Goal: Task Accomplishment & Management: Use online tool/utility

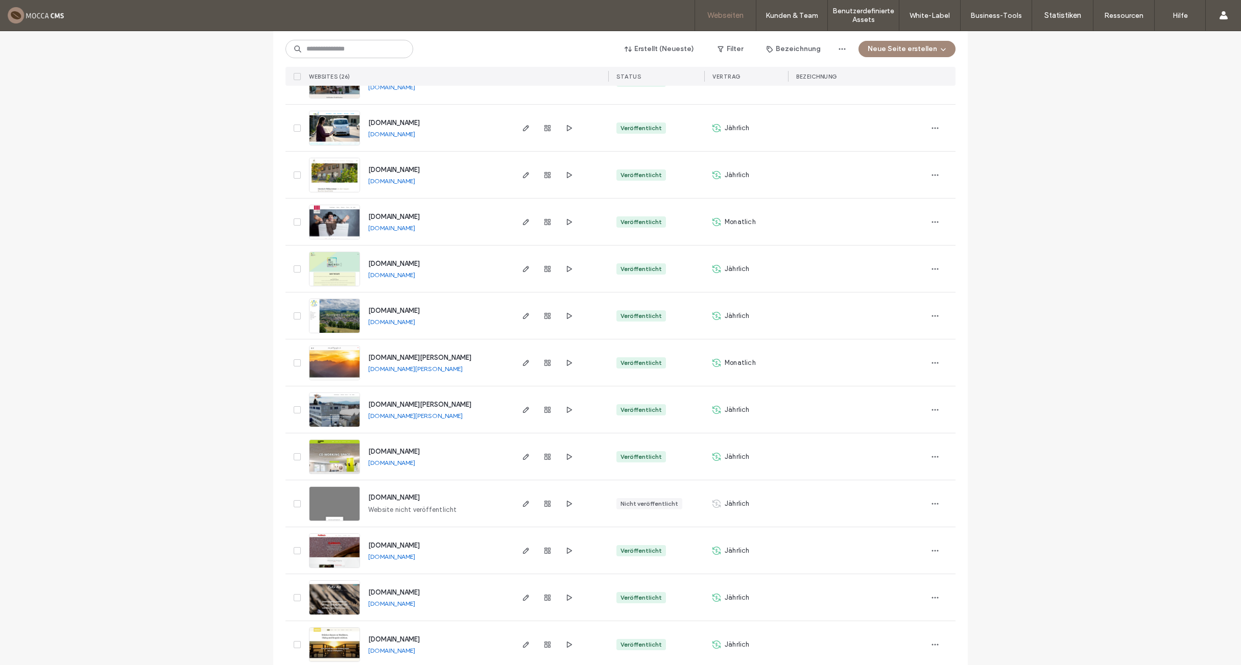
scroll to position [769, 0]
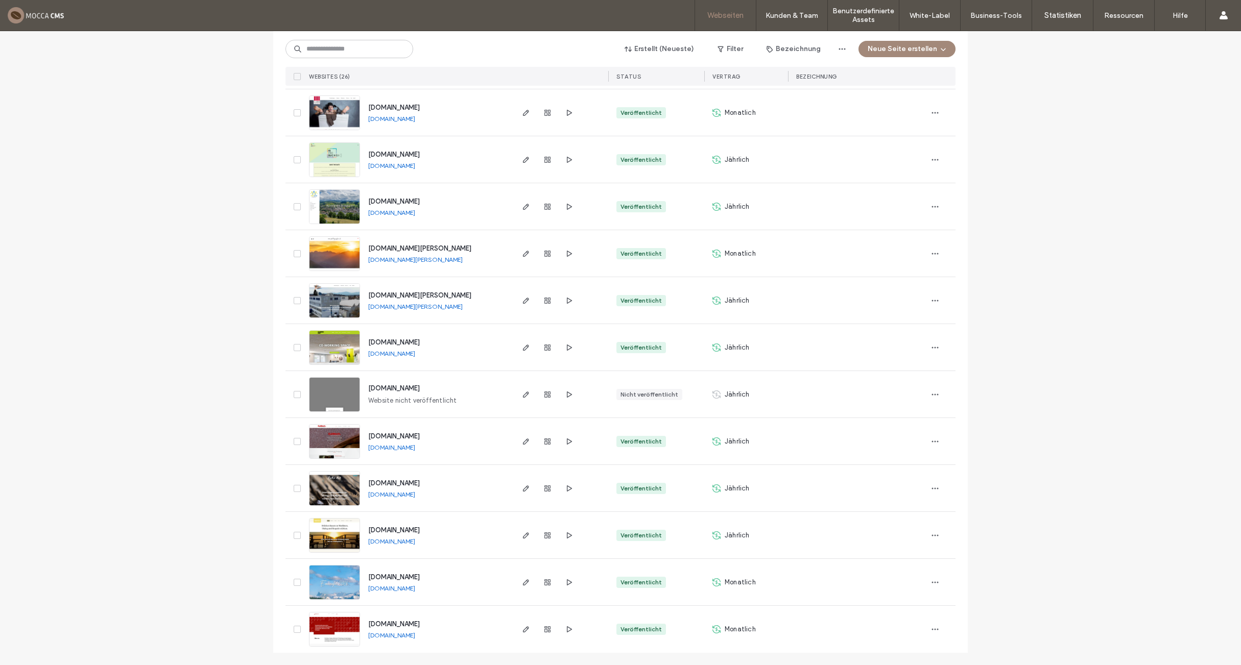
click at [384, 529] on span "www.maurerconsulting.org" at bounding box center [394, 530] width 52 height 8
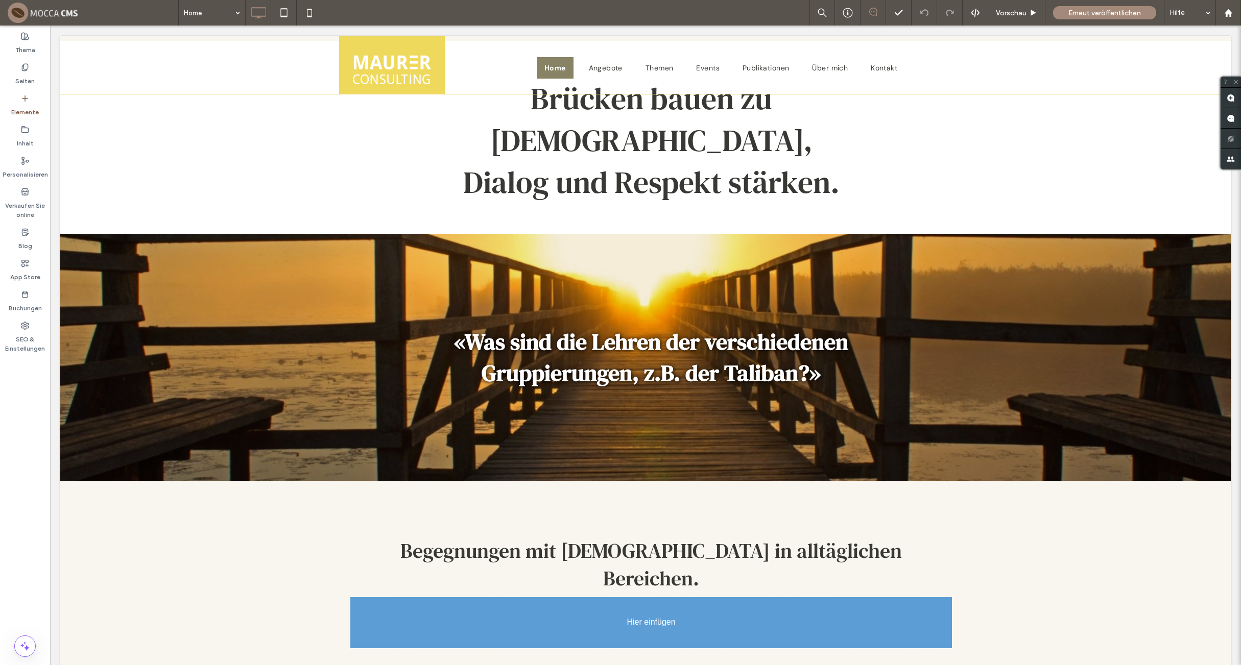
scroll to position [61, 0]
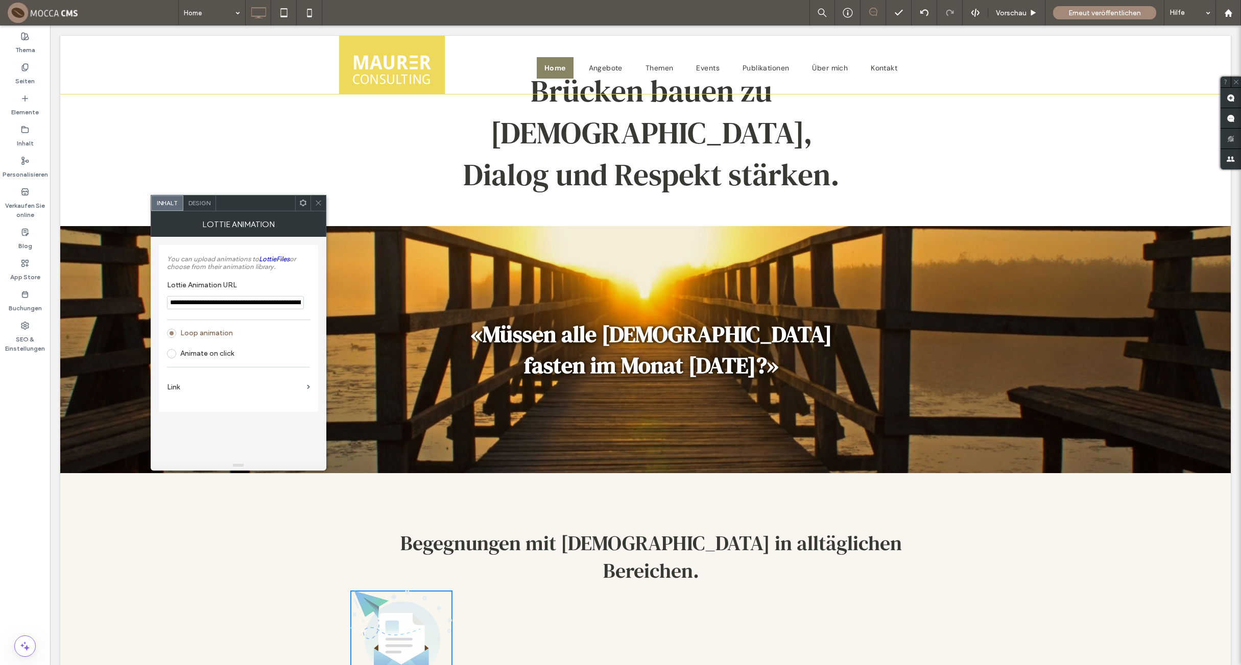
click at [186, 388] on label "Link" at bounding box center [235, 387] width 136 height 19
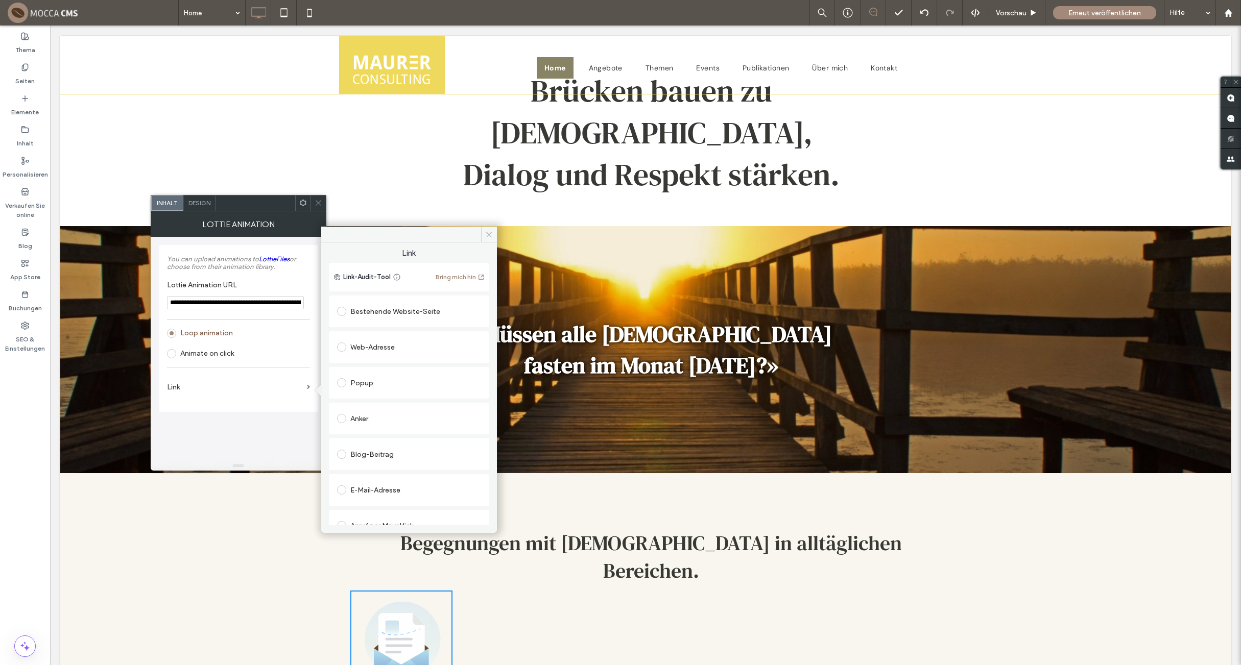
click at [187, 388] on label "Link" at bounding box center [235, 387] width 136 height 19
click at [195, 389] on label "Link" at bounding box center [235, 387] width 136 height 19
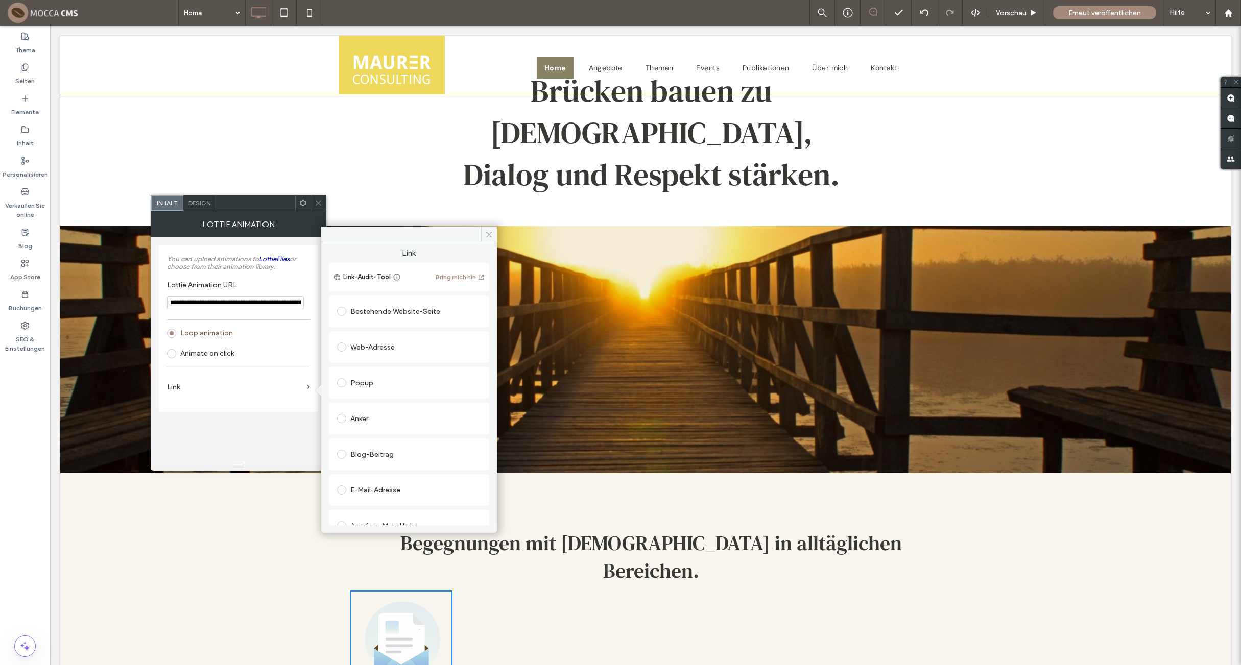
click at [196, 389] on label "Link" at bounding box center [235, 387] width 136 height 19
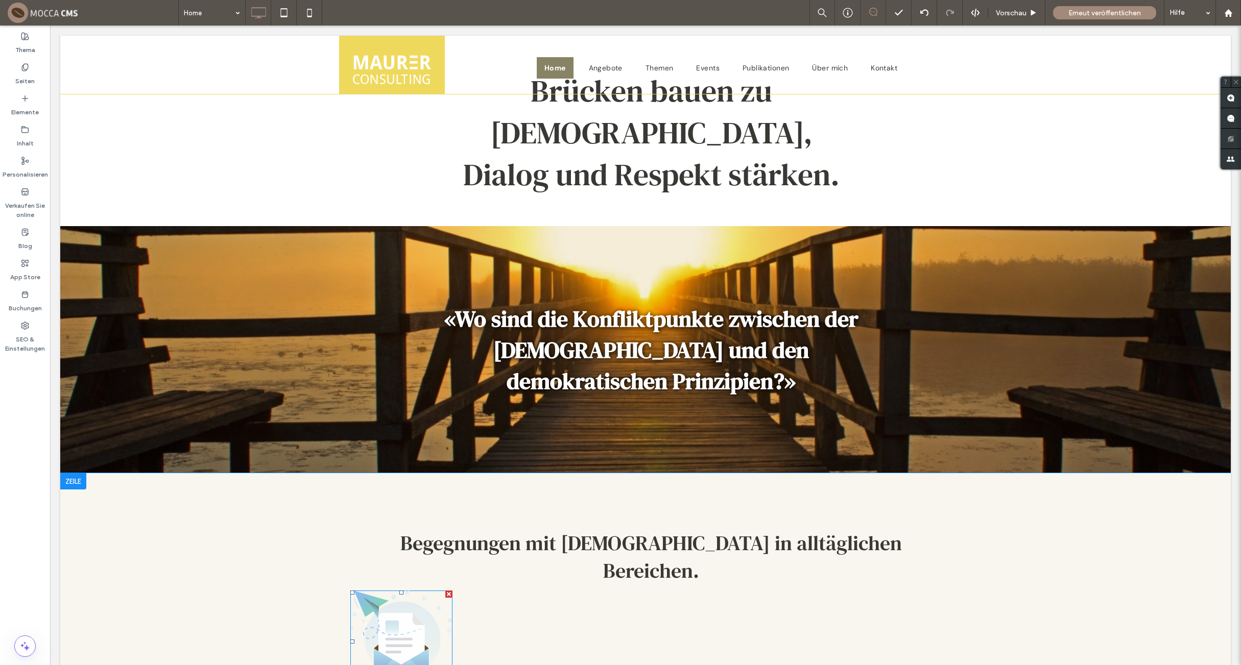
click at [417, 591] on span at bounding box center [401, 642] width 102 height 102
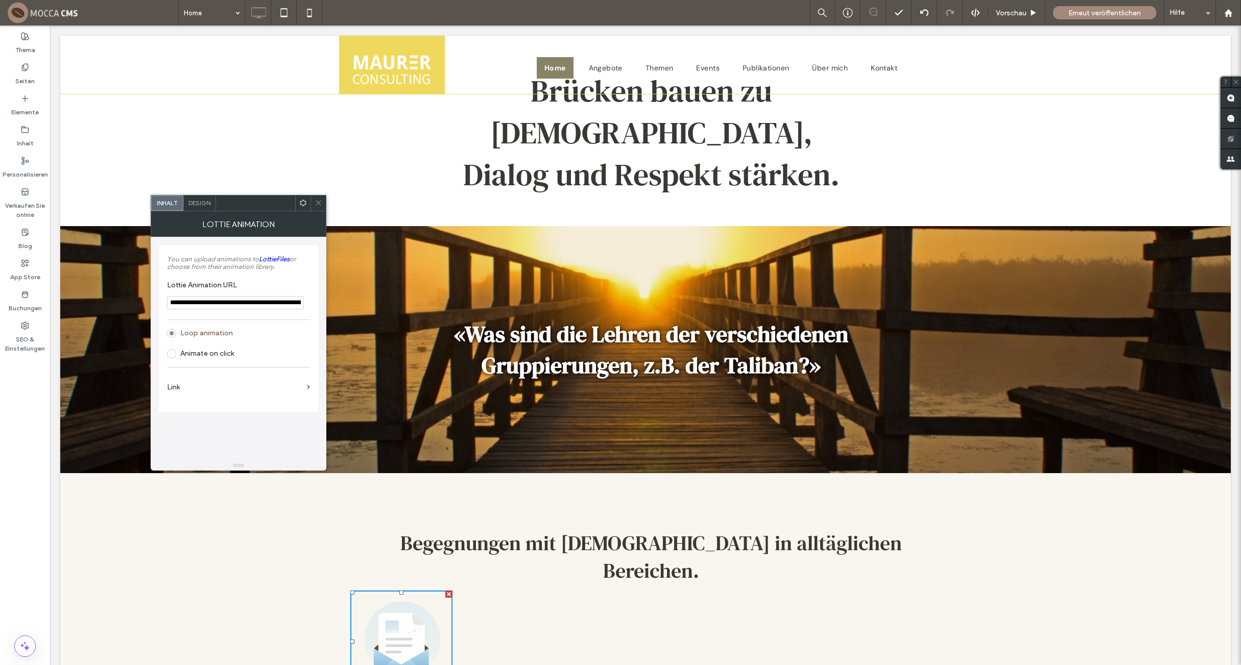
scroll to position [0, 50]
drag, startPoint x: 218, startPoint y: 304, endPoint x: 325, endPoint y: 306, distance: 107.2
click at [304, 306] on input "**********" at bounding box center [235, 303] width 137 height 14
click at [260, 301] on input "**********" at bounding box center [235, 303] width 137 height 14
click at [317, 204] on icon at bounding box center [319, 203] width 8 height 8
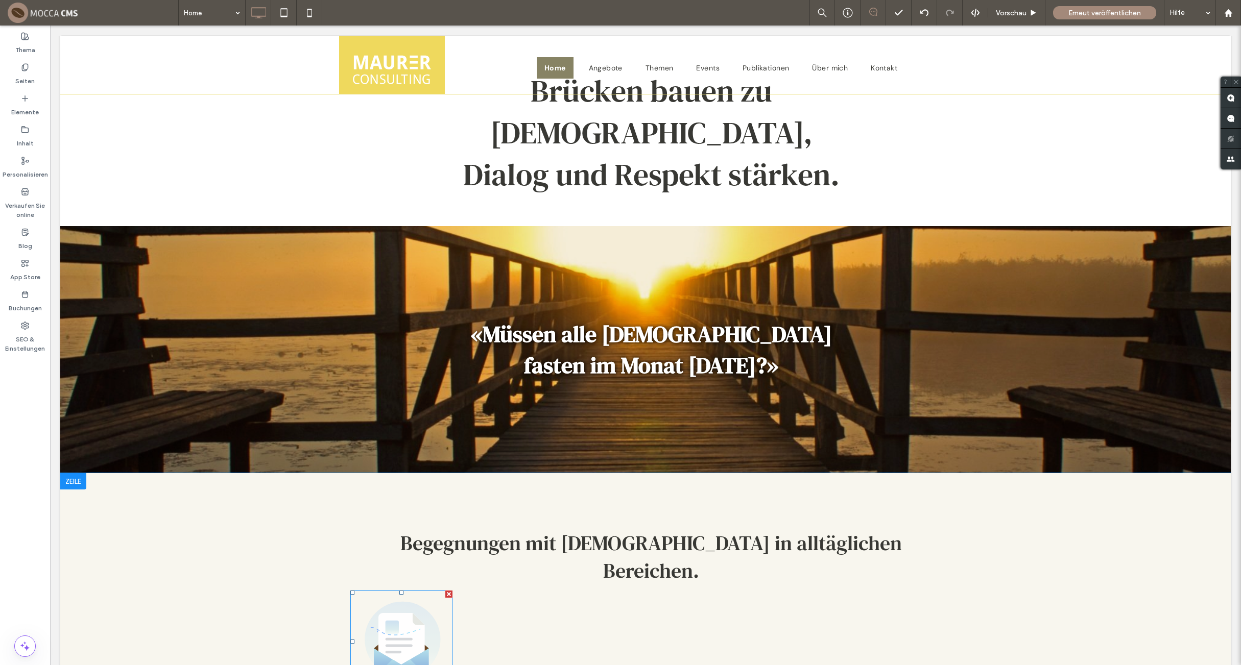
click at [445, 591] on div at bounding box center [448, 594] width 7 height 7
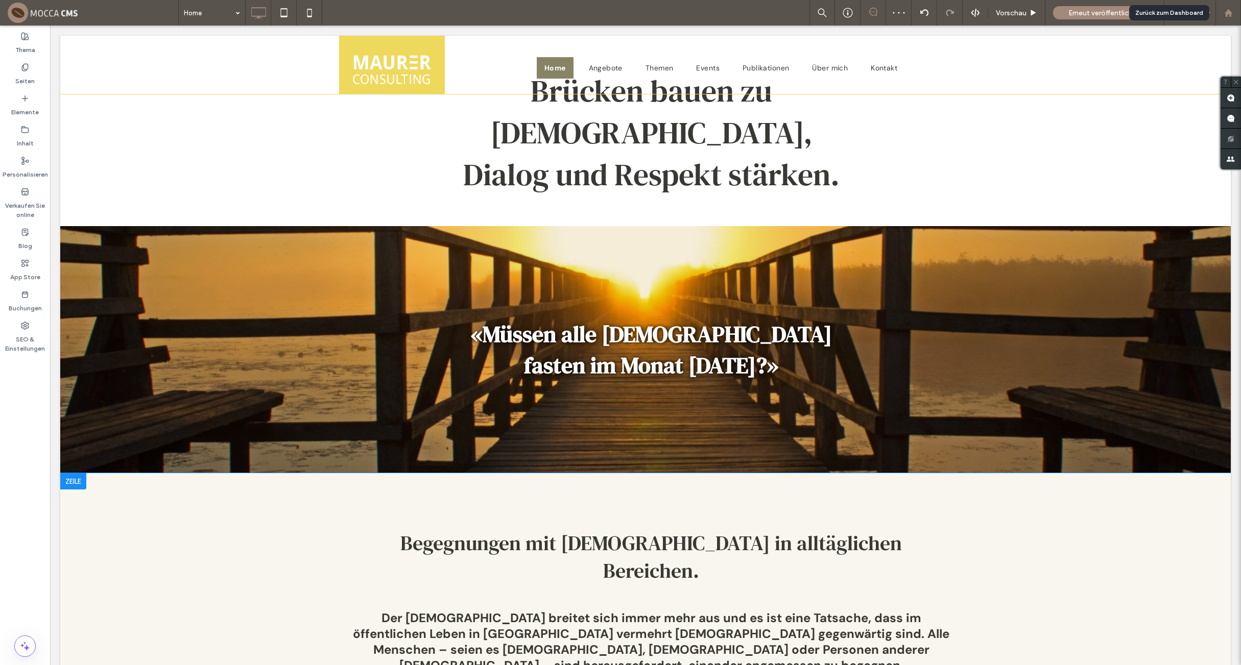
click at [1238, 11] on div at bounding box center [1228, 13] width 25 height 9
